Goal: Complete Application Form: Complete application form

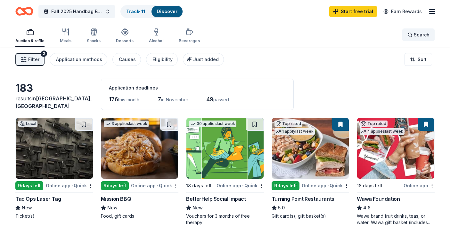
click at [412, 36] on div "Search" at bounding box center [418, 35] width 22 height 8
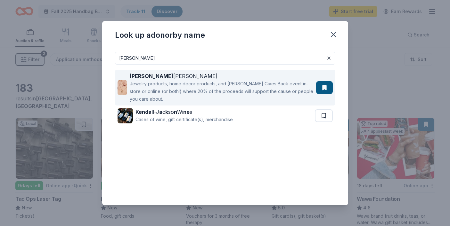
type input "kendra"
click at [136, 75] on strong "Kendra" at bounding box center [152, 76] width 44 height 6
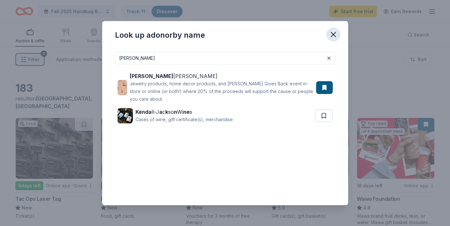
click at [332, 36] on icon "button" at bounding box center [333, 34] width 9 height 9
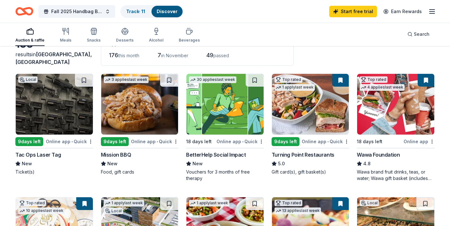
scroll to position [45, 0]
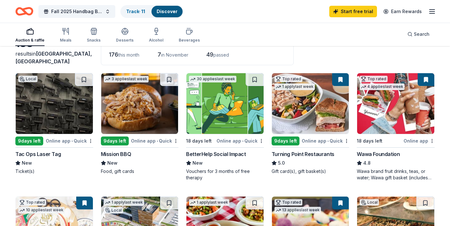
click at [382, 153] on div "Wawa Foundation" at bounding box center [378, 154] width 43 height 8
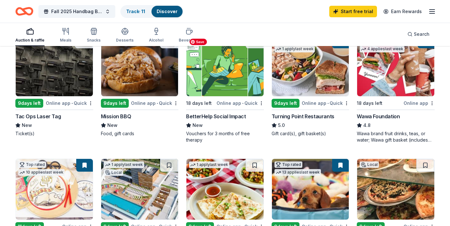
scroll to position [83, 0]
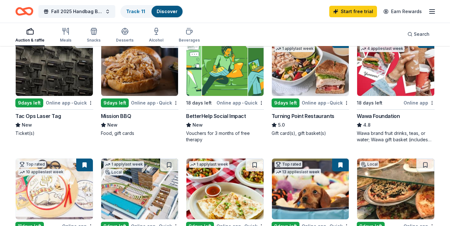
click at [284, 115] on div "Turning Point Restaurants" at bounding box center [302, 116] width 63 height 8
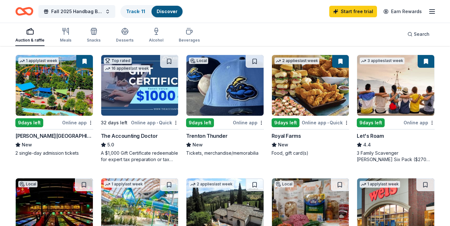
scroll to position [305, 0]
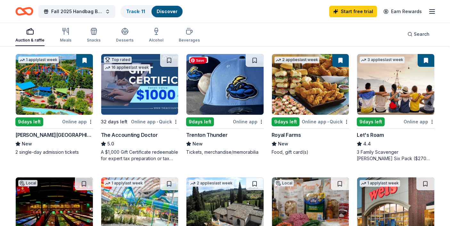
click at [218, 94] on img at bounding box center [224, 84] width 77 height 61
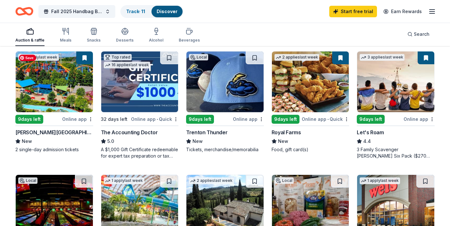
scroll to position [305, 0]
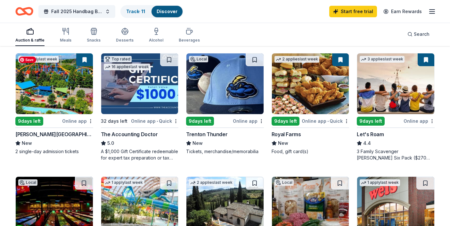
click at [48, 99] on img at bounding box center [54, 83] width 77 height 61
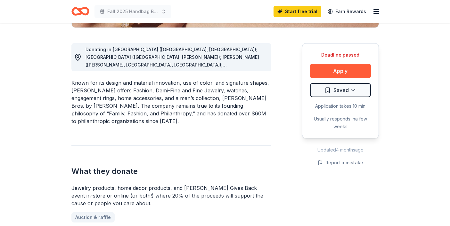
scroll to position [167, 0]
click at [345, 70] on button "Apply" at bounding box center [340, 71] width 61 height 14
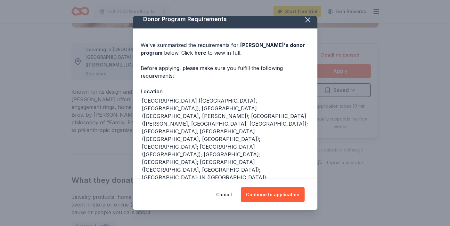
scroll to position [6, 0]
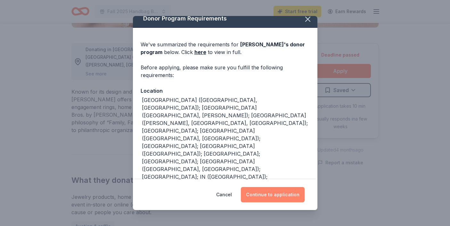
click at [268, 196] on button "Continue to application" at bounding box center [273, 194] width 64 height 15
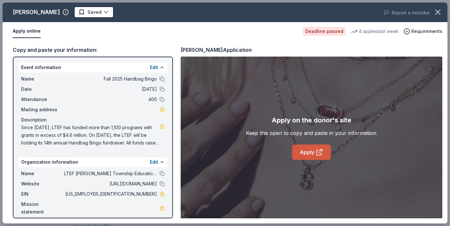
click at [305, 155] on link "Apply" at bounding box center [311, 152] width 39 height 15
click at [438, 12] on icon "button" at bounding box center [437, 12] width 4 height 4
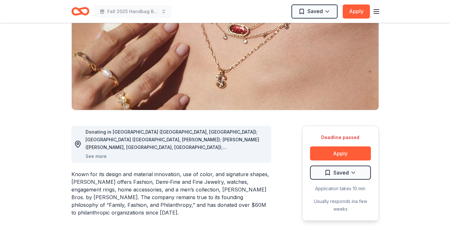
scroll to position [0, 0]
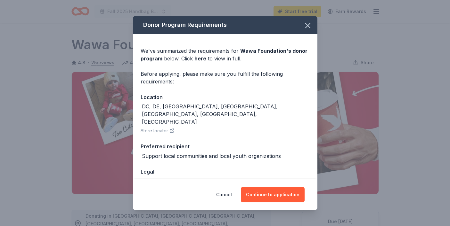
scroll to position [166, 0]
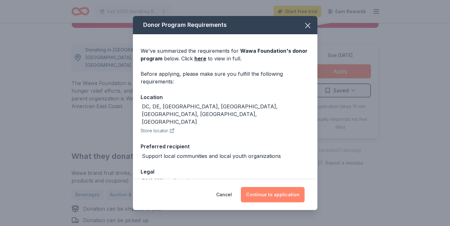
click at [268, 194] on button "Continue to application" at bounding box center [273, 194] width 64 height 15
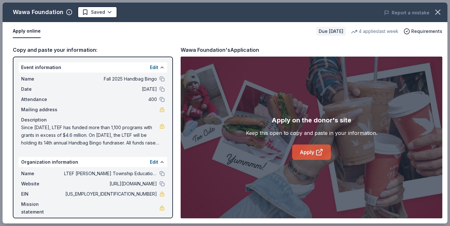
click at [306, 153] on link "Apply" at bounding box center [311, 152] width 39 height 15
click at [440, 12] on icon "button" at bounding box center [437, 12] width 9 height 9
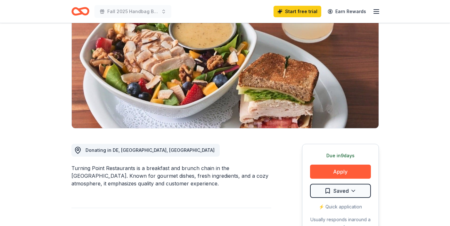
scroll to position [72, 0]
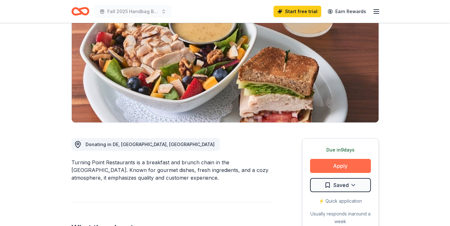
click at [331, 169] on button "Apply" at bounding box center [340, 166] width 61 height 14
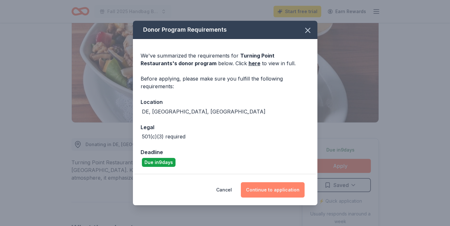
click at [259, 192] on button "Continue to application" at bounding box center [273, 189] width 64 height 15
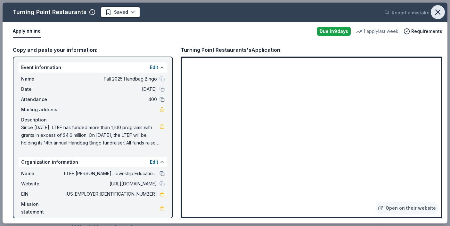
click at [438, 12] on icon "button" at bounding box center [437, 12] width 9 height 9
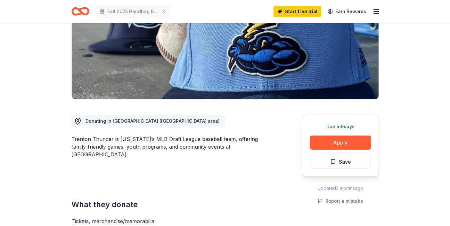
scroll to position [98, 0]
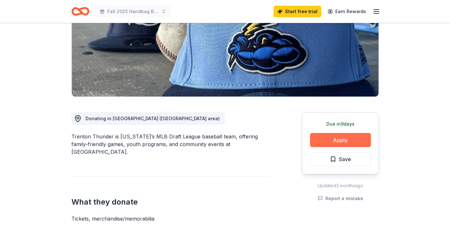
click at [326, 137] on button "Apply" at bounding box center [340, 140] width 61 height 14
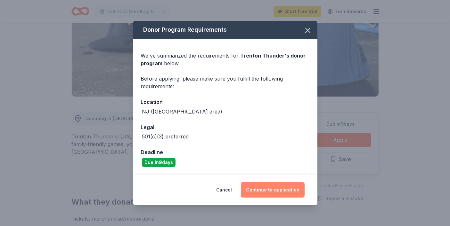
click at [253, 188] on button "Continue to application" at bounding box center [273, 189] width 64 height 15
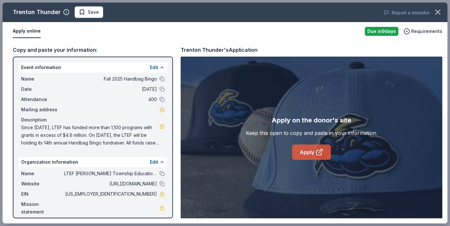
click at [303, 153] on link "Apply" at bounding box center [311, 152] width 39 height 15
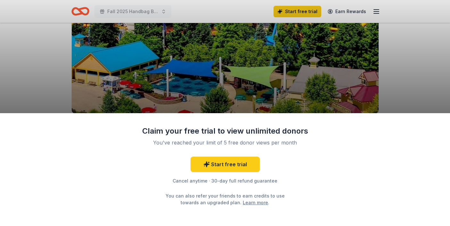
scroll to position [81, 0]
